Goal: Information Seeking & Learning: Learn about a topic

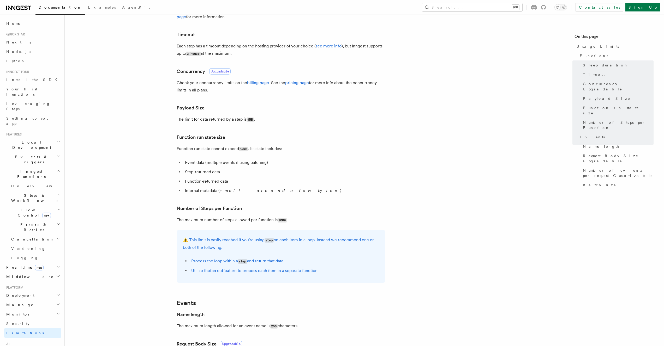
scroll to position [139, 0]
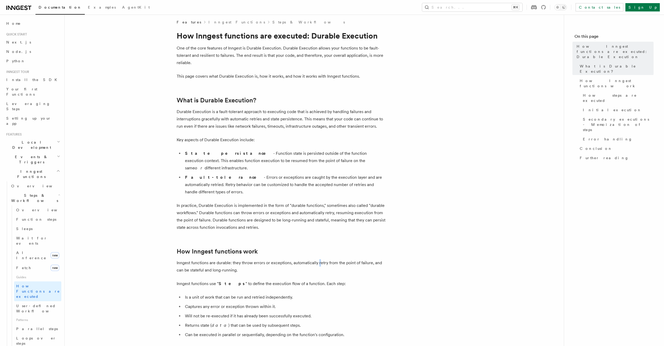
click at [319, 260] on p "Inngest functions are durable: they throw errors or exceptions, automatically r…" at bounding box center [281, 267] width 209 height 15
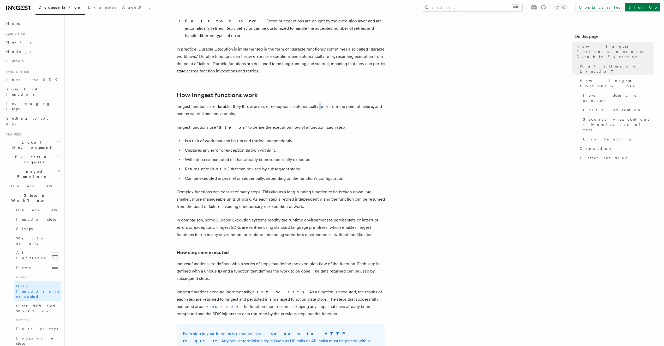
scroll to position [187, 0]
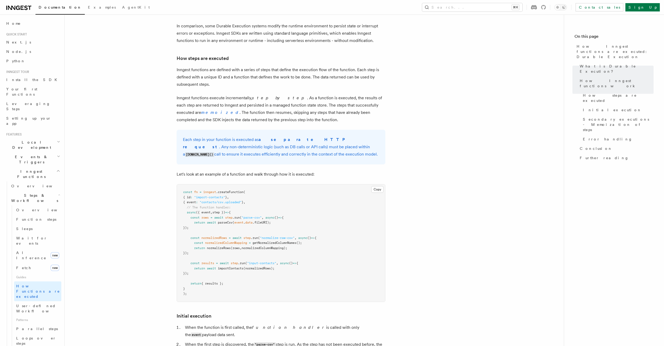
scroll to position [361, 0]
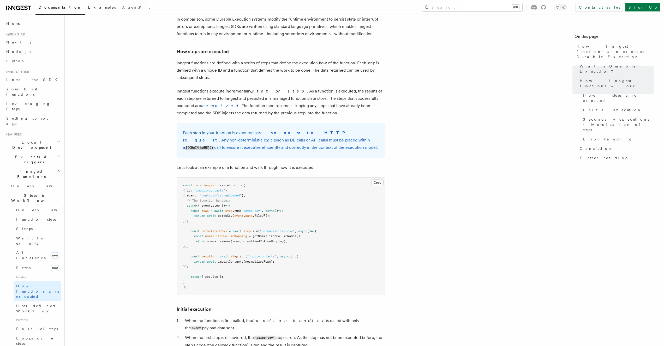
click at [85, 10] on link "Examples" at bounding box center [102, 8] width 34 height 13
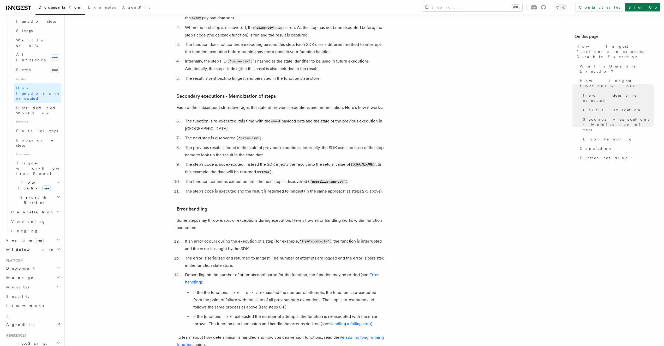
scroll to position [208, 0]
click at [28, 282] on link "Security" at bounding box center [32, 286] width 57 height 9
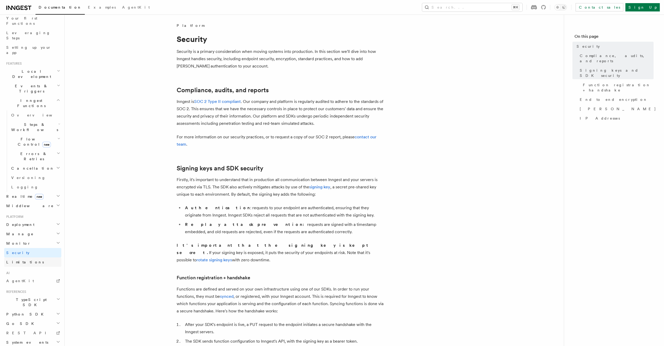
click at [33, 258] on link "Limitations" at bounding box center [32, 262] width 57 height 9
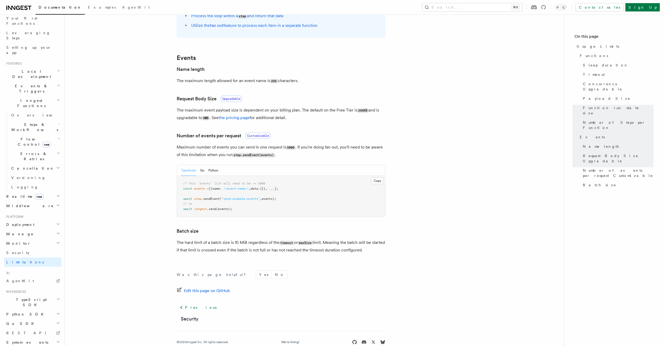
scroll to position [394, 0]
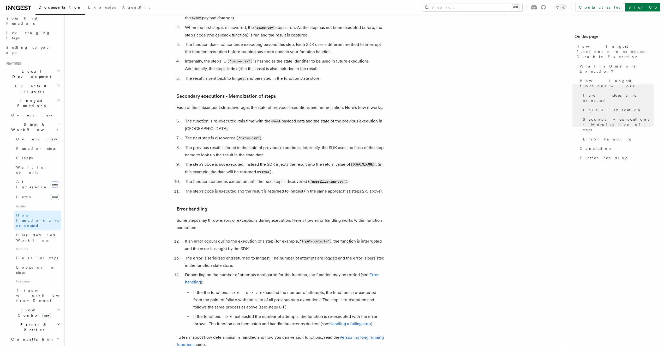
scroll to position [789, 0]
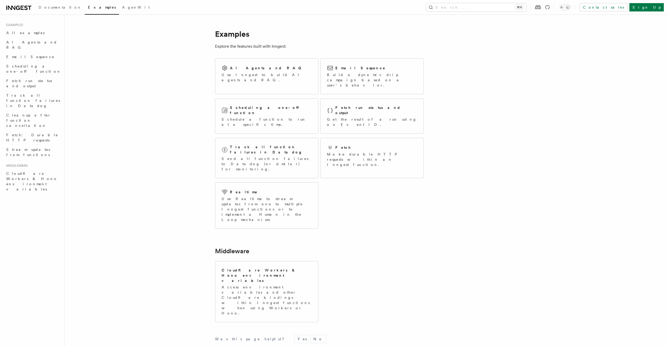
click at [5, 7] on div "Documentation Examples AgentKit" at bounding box center [78, 7] width 149 height 7
click at [15, 13] on div "Documentation Examples AgentKit Search... ⌘K Contact sales Sign Up" at bounding box center [334, 7] width 668 height 15
drag, startPoint x: 15, startPoint y: 10, endPoint x: 25, endPoint y: 8, distance: 10.3
click at [15, 10] on icon at bounding box center [18, 8] width 25 height 6
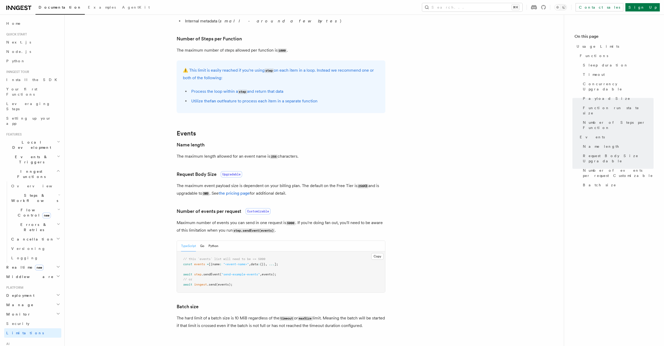
scroll to position [394, 0]
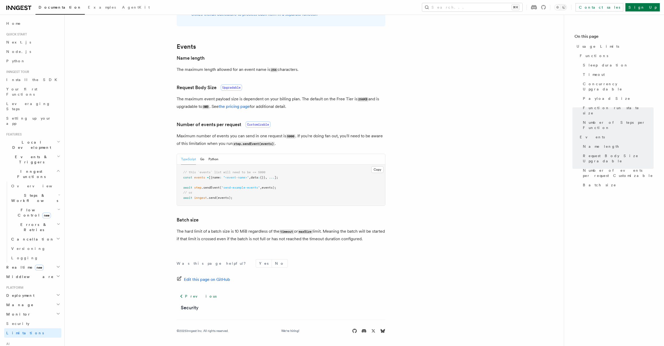
click at [37, 235] on h2 "Cancellation" at bounding box center [35, 239] width 52 height 9
click at [12, 184] on span "Overview" at bounding box center [38, 186] width 54 height 4
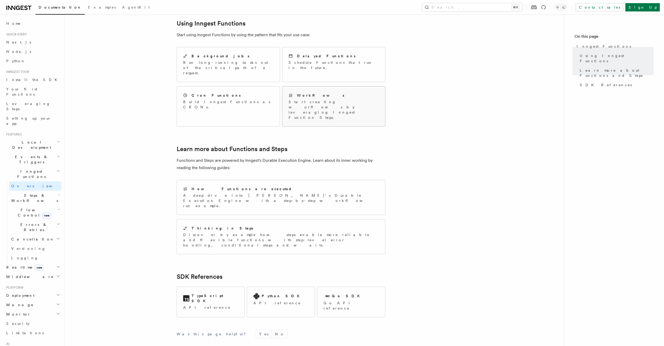
scroll to position [276, 0]
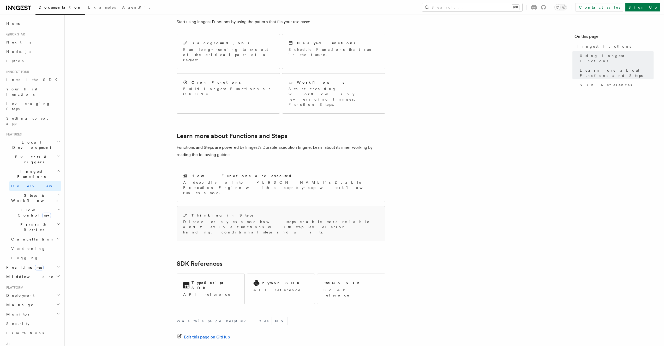
click at [202, 213] on h2 "Thinking in Steps" at bounding box center [222, 215] width 62 height 5
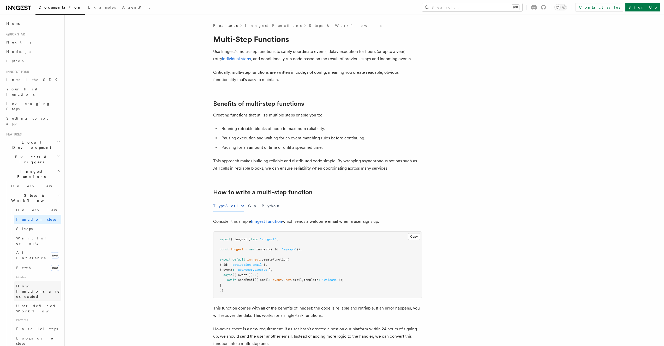
click at [23, 282] on link "How Functions are executed" at bounding box center [37, 292] width 47 height 20
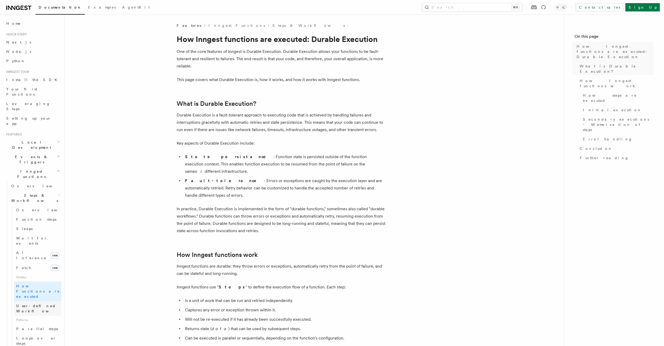
click at [32, 304] on span "User-defined Workflows" at bounding box center [39, 308] width 47 height 9
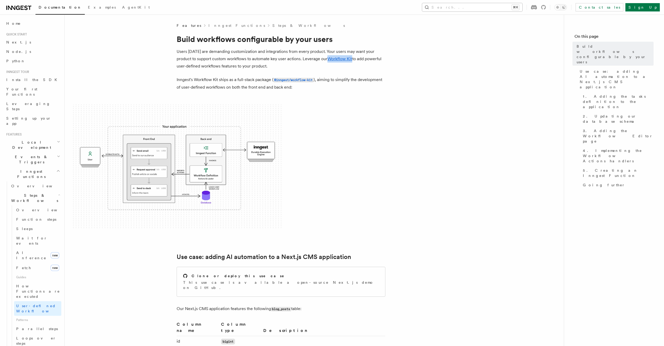
click at [519, 7] on kbd "⌘K" at bounding box center [515, 7] width 7 height 5
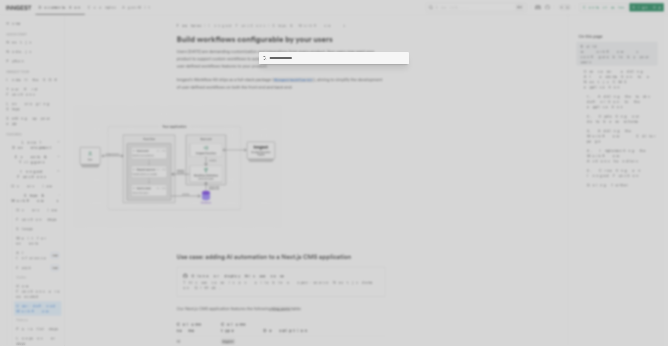
click at [440, 22] on div at bounding box center [334, 173] width 668 height 346
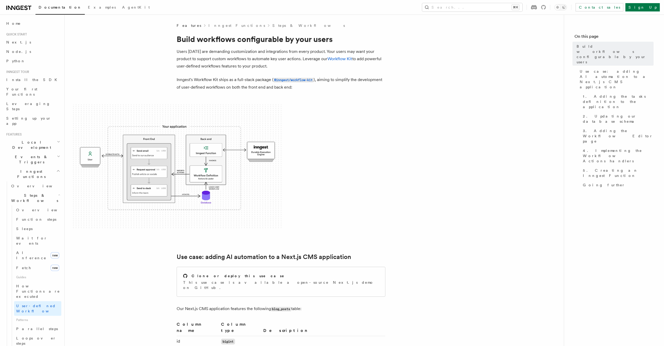
click at [388, 173] on span at bounding box center [314, 167] width 482 height 125
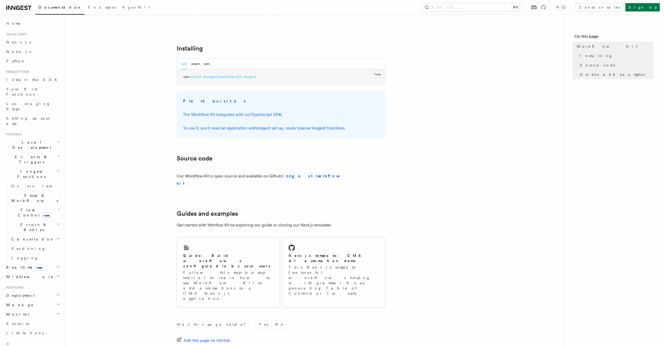
scroll to position [208, 0]
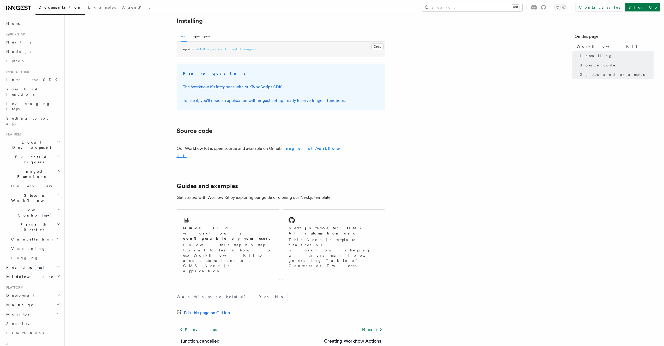
click at [309, 146] on strong "inngest/workflow-kit" at bounding box center [260, 152] width 166 height 12
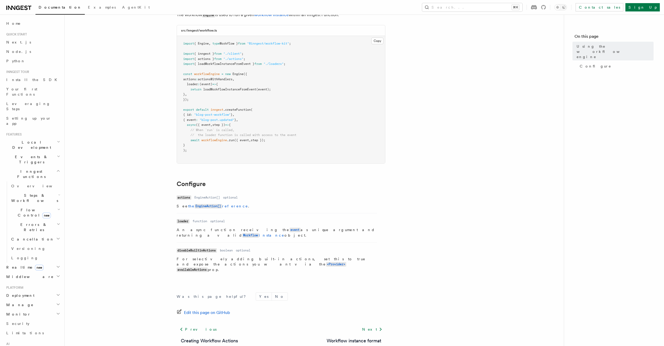
scroll to position [59, 0]
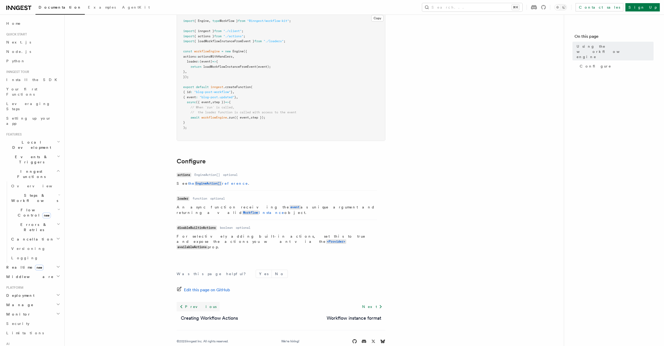
click at [194, 302] on link "Previous" at bounding box center [198, 306] width 43 height 9
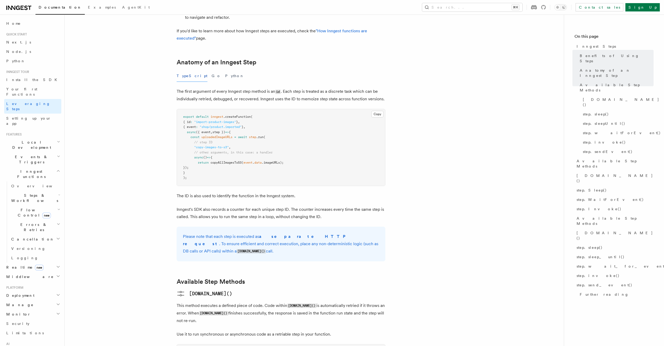
scroll to position [190, 0]
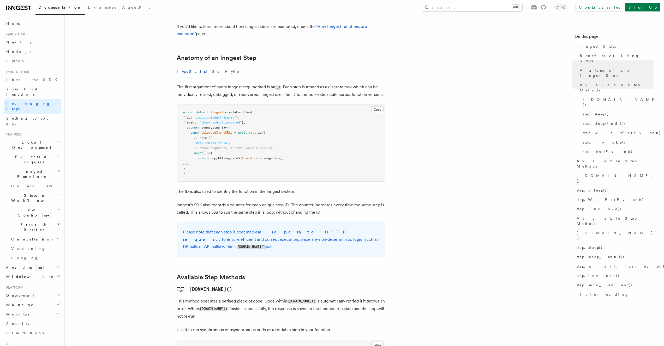
drag, startPoint x: 105, startPoint y: 210, endPoint x: 100, endPoint y: 219, distance: 10.8
click at [27, 300] on h2 "Manage" at bounding box center [32, 304] width 57 height 9
click at [25, 319] on link "Apps" at bounding box center [35, 323] width 52 height 9
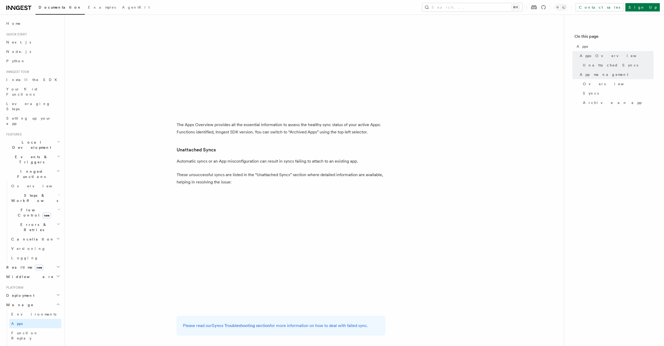
scroll to position [143, 0]
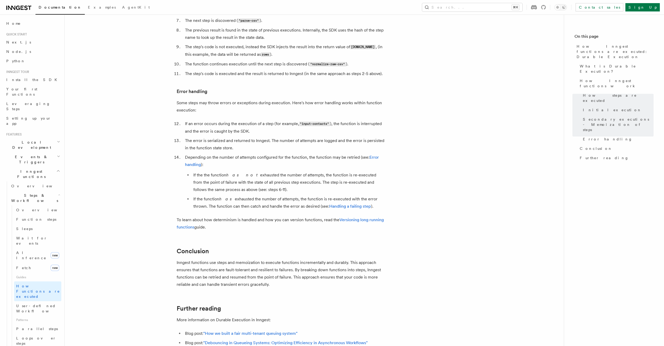
scroll to position [71, 0]
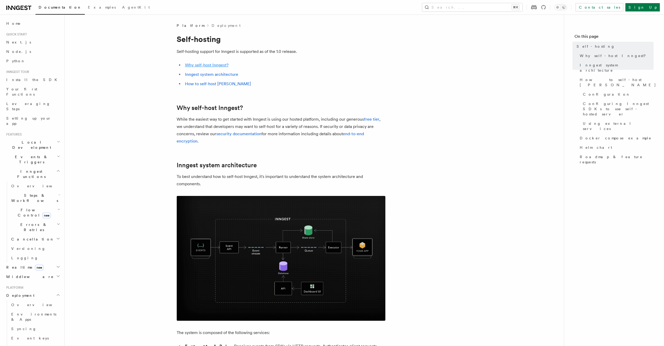
click at [212, 66] on link "Why self-host Inngest?" at bounding box center [207, 65] width 44 height 5
click at [212, 67] on link "Why self-host Inngest?" at bounding box center [207, 65] width 44 height 5
click at [220, 134] on link "security documentation" at bounding box center [238, 133] width 45 height 5
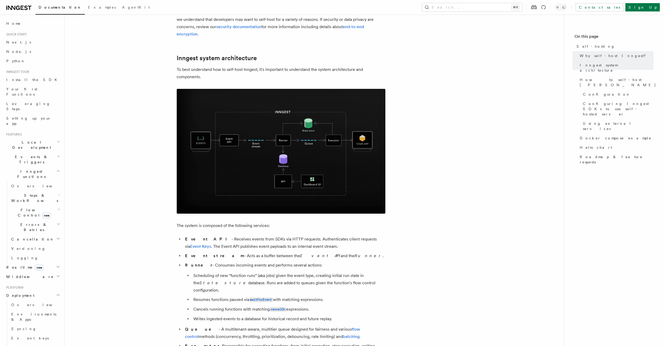
scroll to position [110, 0]
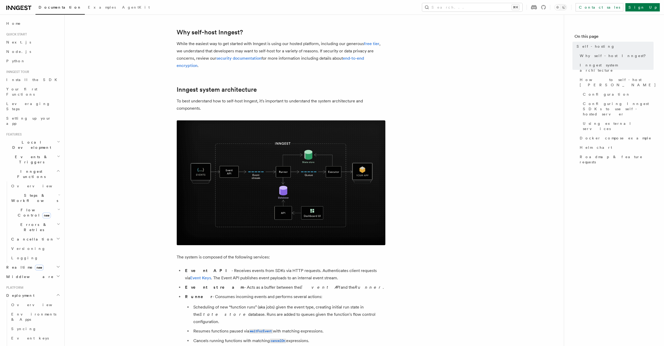
scroll to position [79, 0]
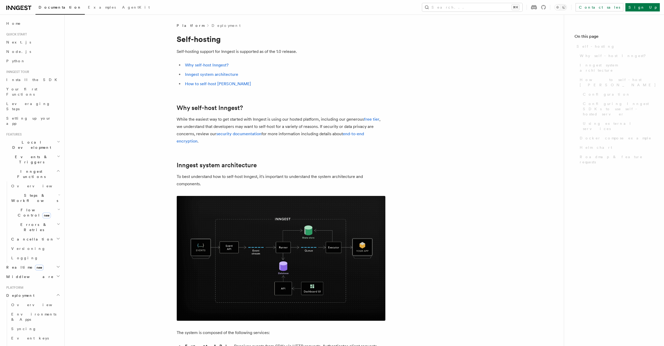
scroll to position [17, 0]
